Goal: Task Accomplishment & Management: Use online tool/utility

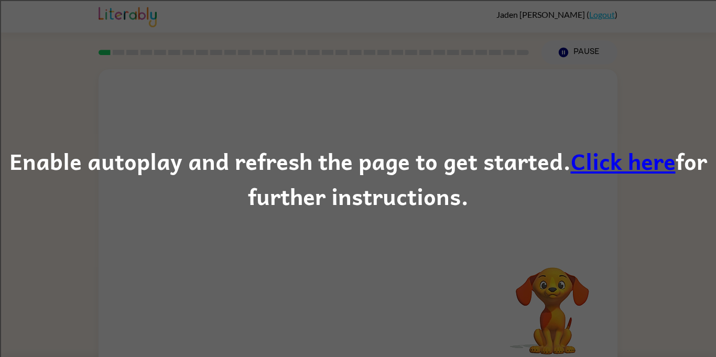
click at [628, 157] on link "Click here" at bounding box center [623, 160] width 105 height 35
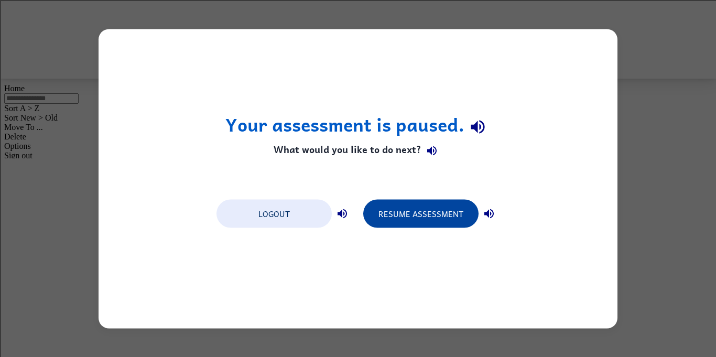
click at [437, 219] on button "Resume Assessment" at bounding box center [420, 213] width 115 height 28
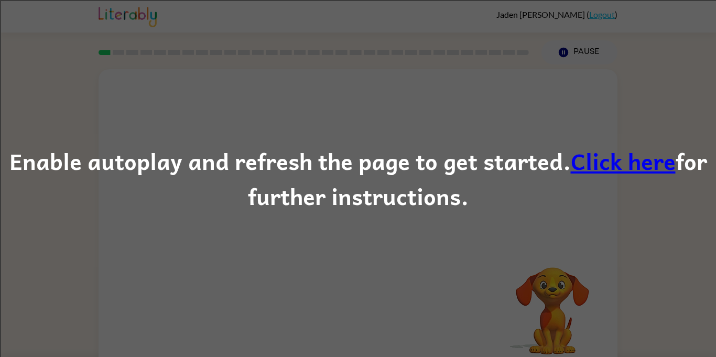
click at [613, 156] on link "Click here" at bounding box center [623, 160] width 105 height 35
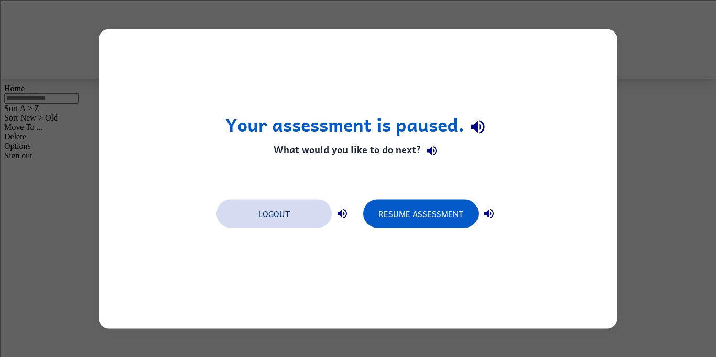
click at [298, 213] on button "Logout" at bounding box center [274, 213] width 115 height 28
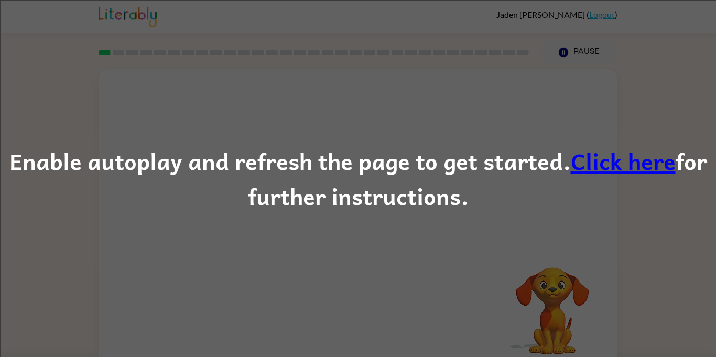
click at [300, 168] on div "Enable autoplay and refresh the page to get started. Click here for further ins…" at bounding box center [358, 178] width 716 height 71
click at [413, 100] on div "Enable autoplay and refresh the page to get started. Click here for further ins…" at bounding box center [358, 178] width 716 height 357
click at [599, 50] on div "Enable autoplay and refresh the page to get started. Click here for further ins…" at bounding box center [358, 178] width 716 height 357
click at [631, 174] on link "Click here" at bounding box center [623, 160] width 105 height 35
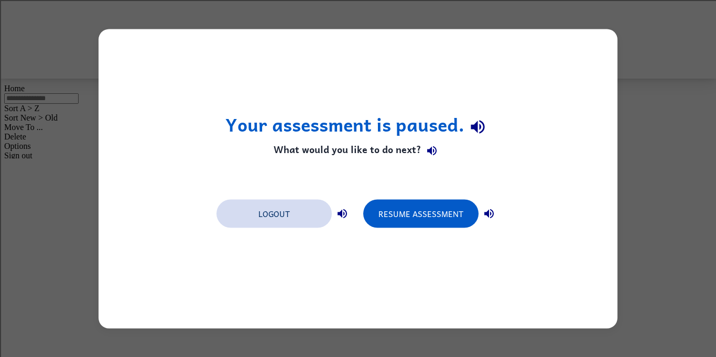
click at [287, 209] on button "Logout" at bounding box center [274, 213] width 115 height 28
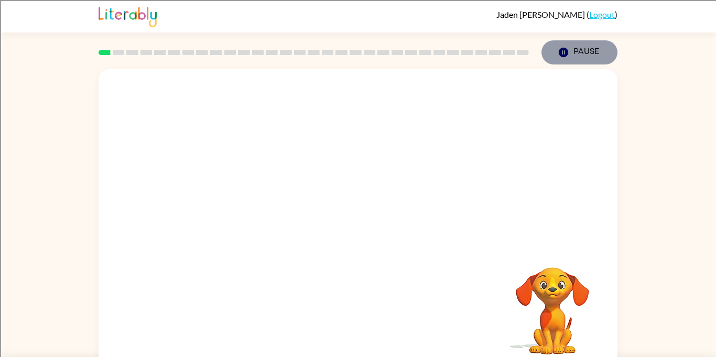
click at [604, 48] on button "Pause Pause" at bounding box center [580, 52] width 76 height 24
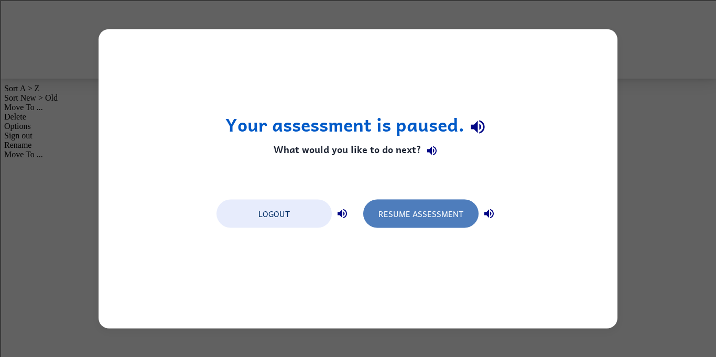
click at [442, 224] on button "Resume Assessment" at bounding box center [420, 213] width 115 height 28
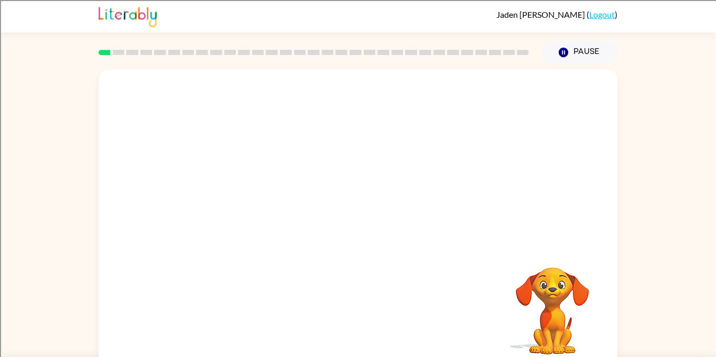
click at [603, 18] on link "Logout" at bounding box center [602, 14] width 26 height 10
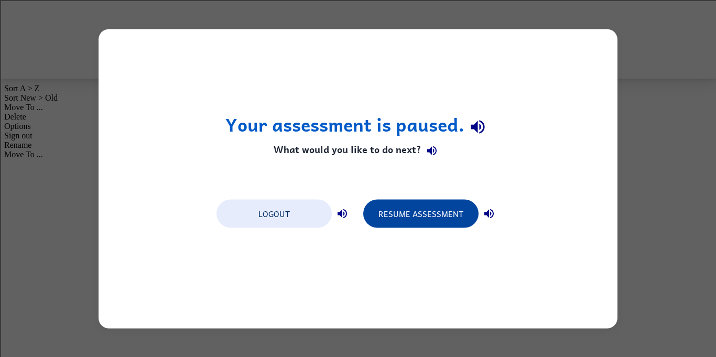
click at [444, 222] on button "Resume Assessment" at bounding box center [420, 213] width 115 height 28
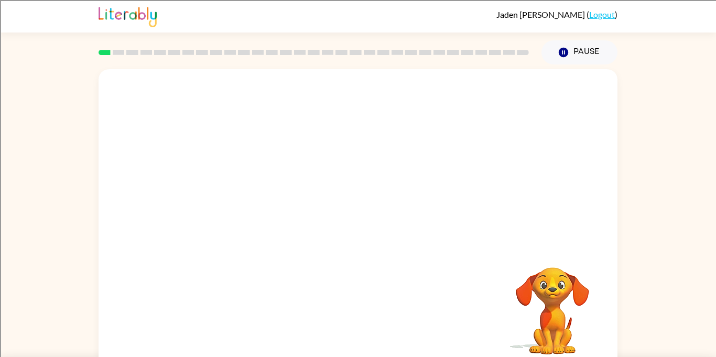
scroll to position [12, 0]
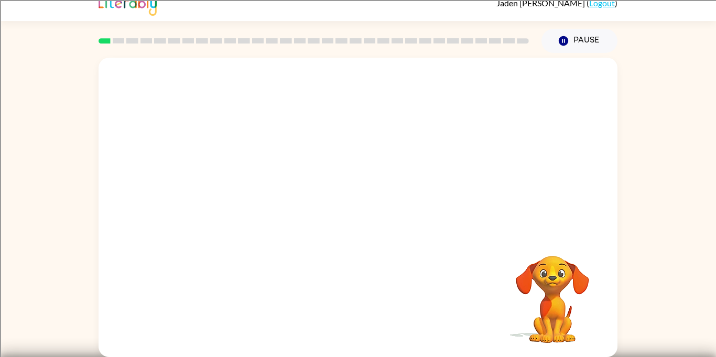
click at [604, 4] on link "Logout" at bounding box center [602, 3] width 26 height 10
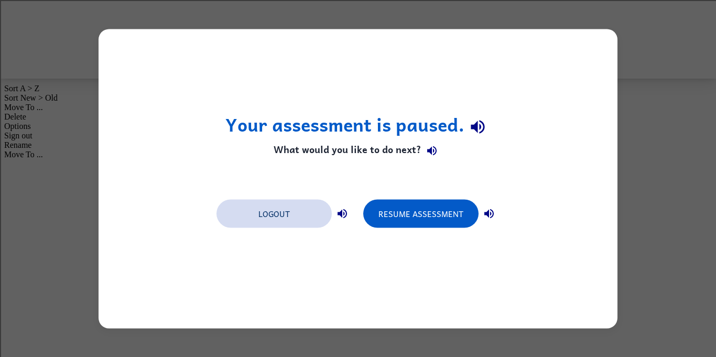
click at [299, 219] on button "Logout" at bounding box center [274, 213] width 115 height 28
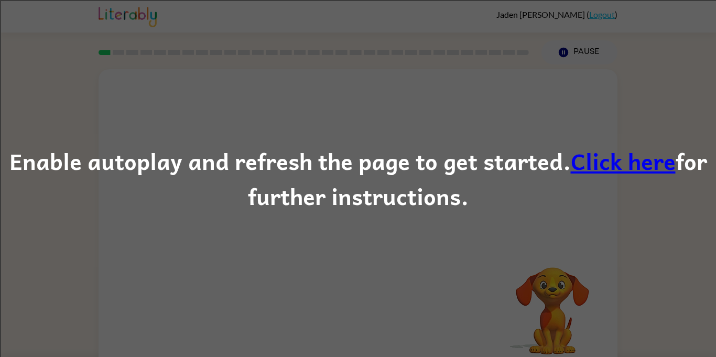
click at [593, 171] on link "Click here" at bounding box center [623, 160] width 105 height 35
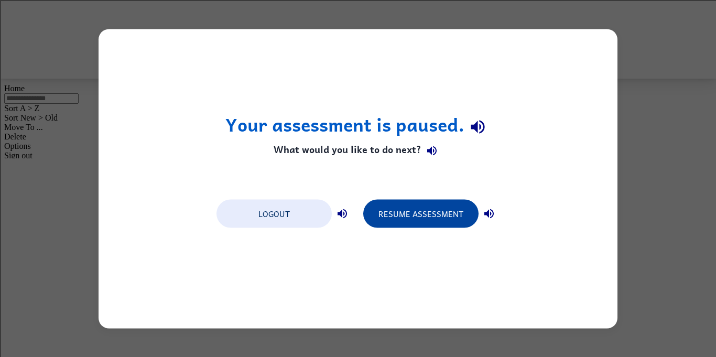
click at [412, 221] on button "Resume Assessment" at bounding box center [420, 213] width 115 height 28
